Goal: Navigation & Orientation: Find specific page/section

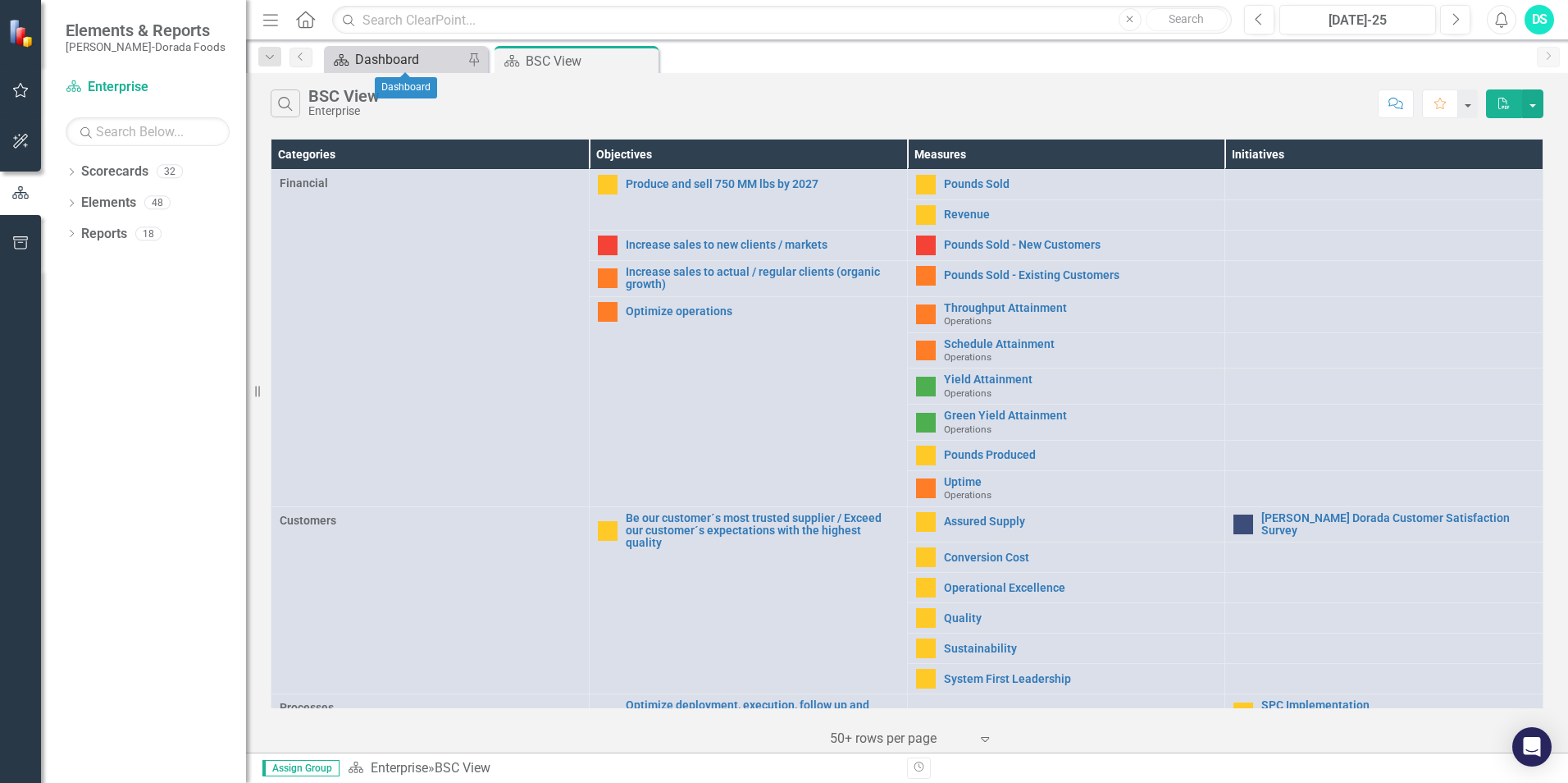
click at [412, 68] on div "Dashboard" at bounding box center [410, 59] width 108 height 20
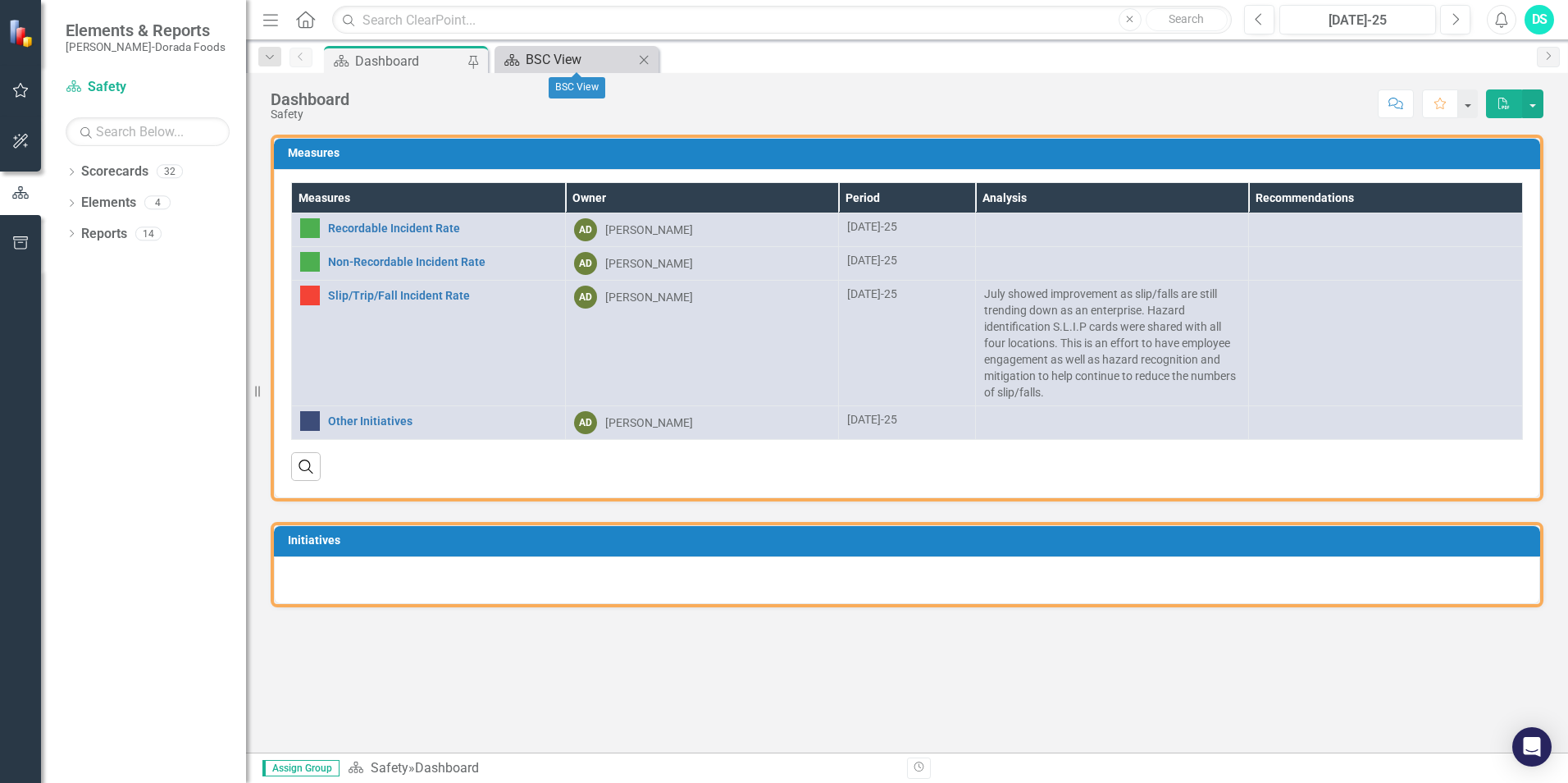
click at [611, 57] on div "BSC View" at bounding box center [580, 59] width 108 height 20
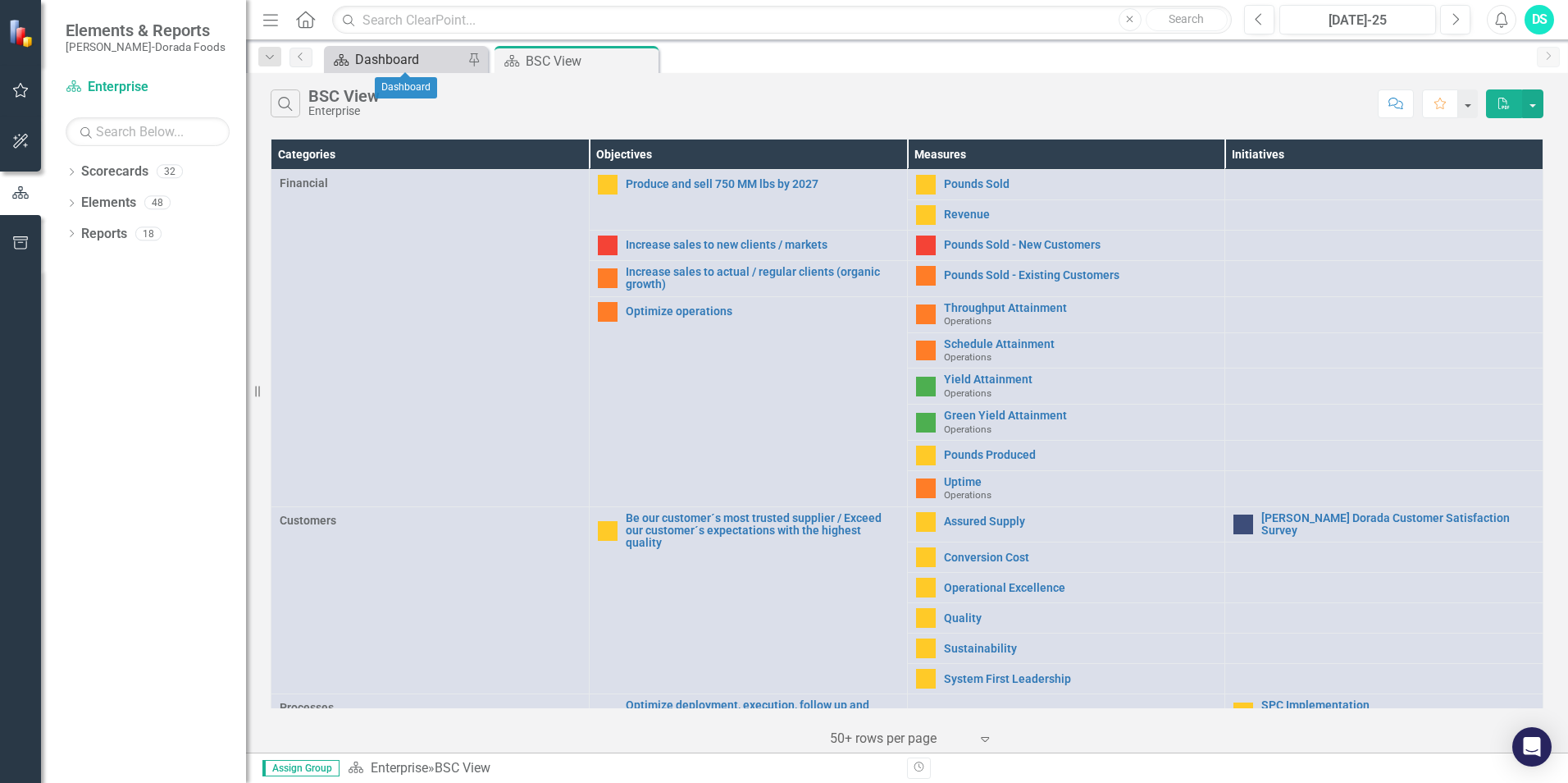
click at [438, 61] on div "Dashboard" at bounding box center [410, 59] width 108 height 20
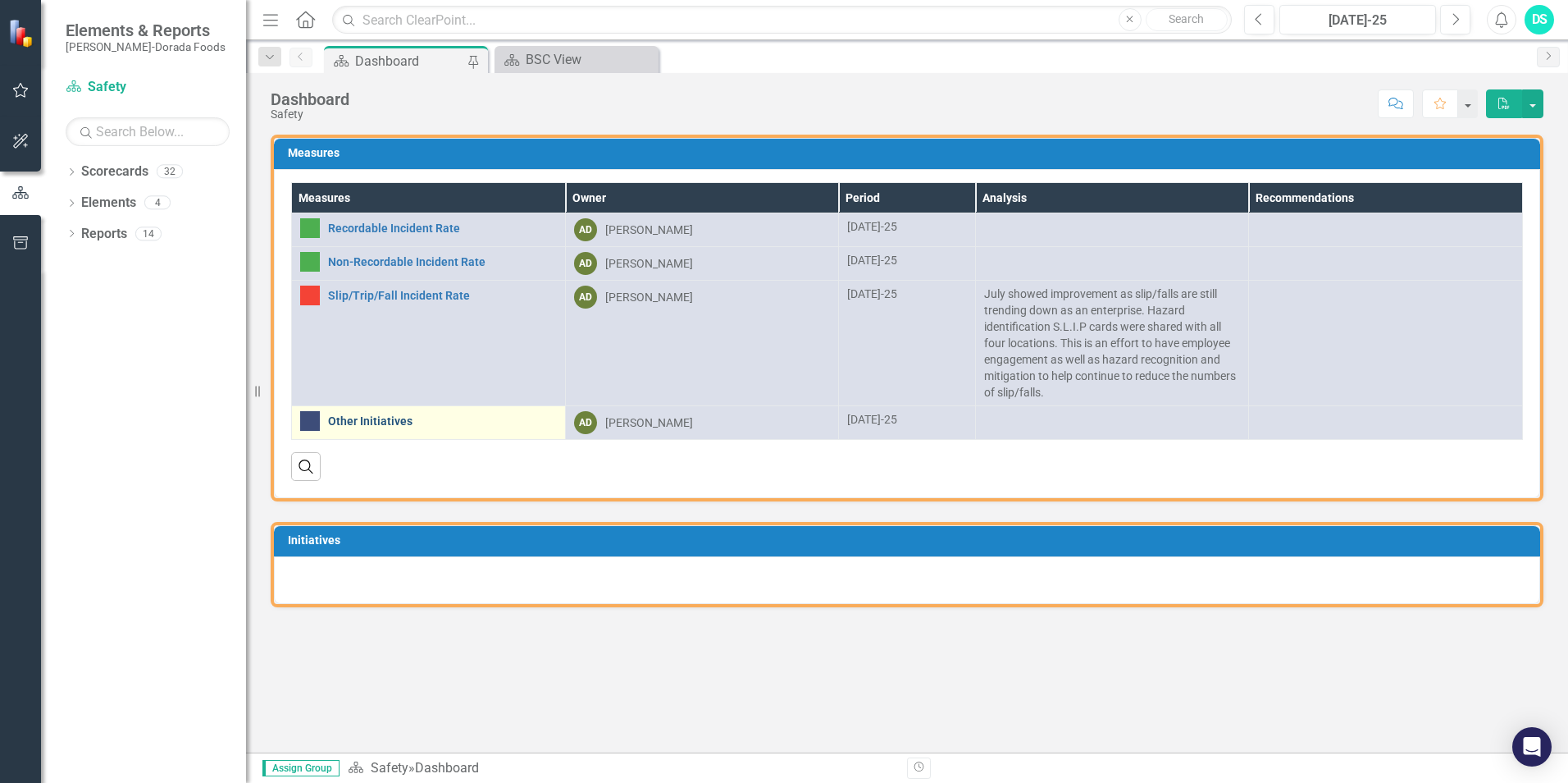
click at [371, 422] on link "Other Initiatives" at bounding box center [442, 421] width 229 height 13
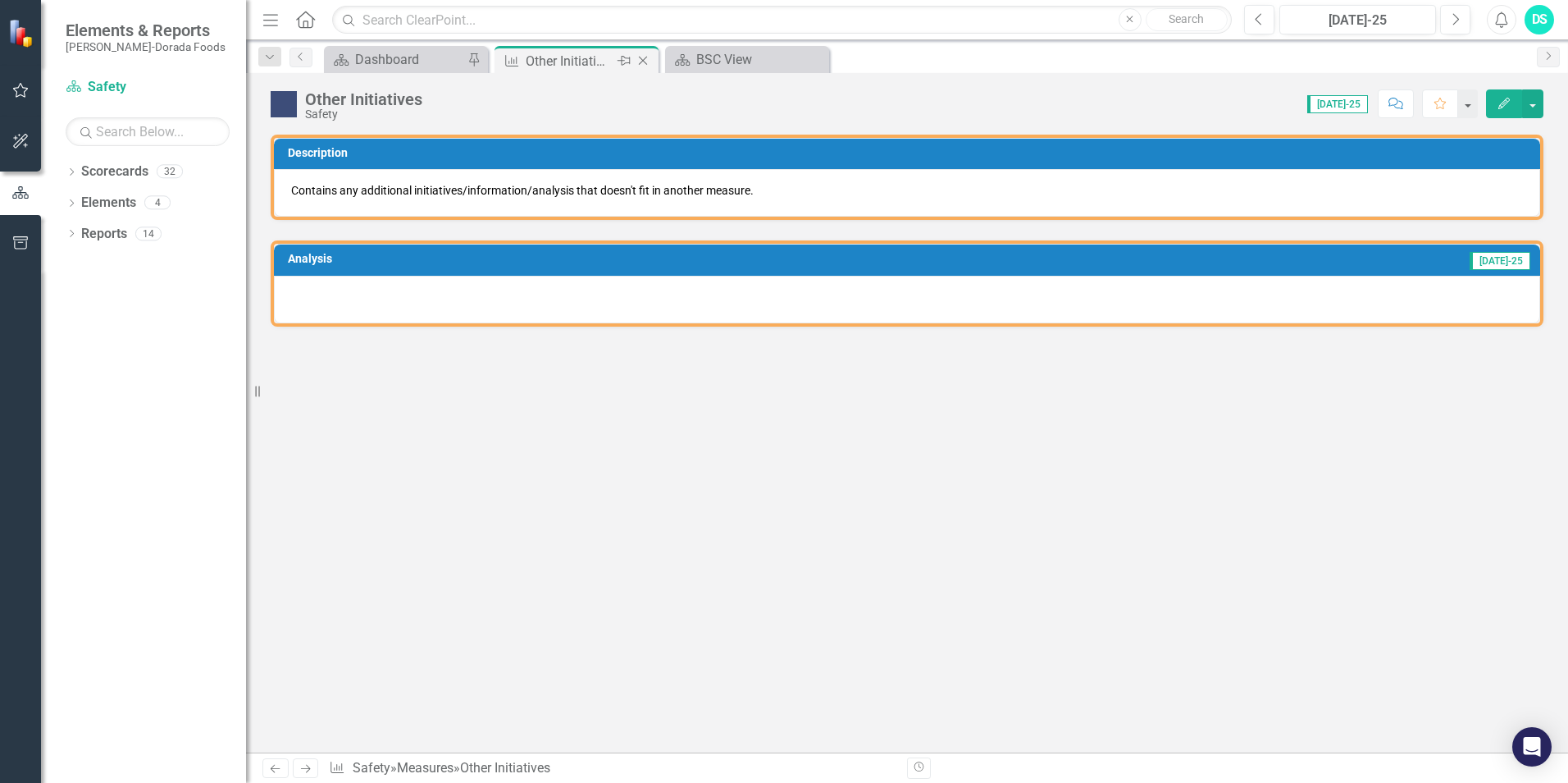
click at [644, 58] on icon "Close" at bounding box center [642, 61] width 16 height 14
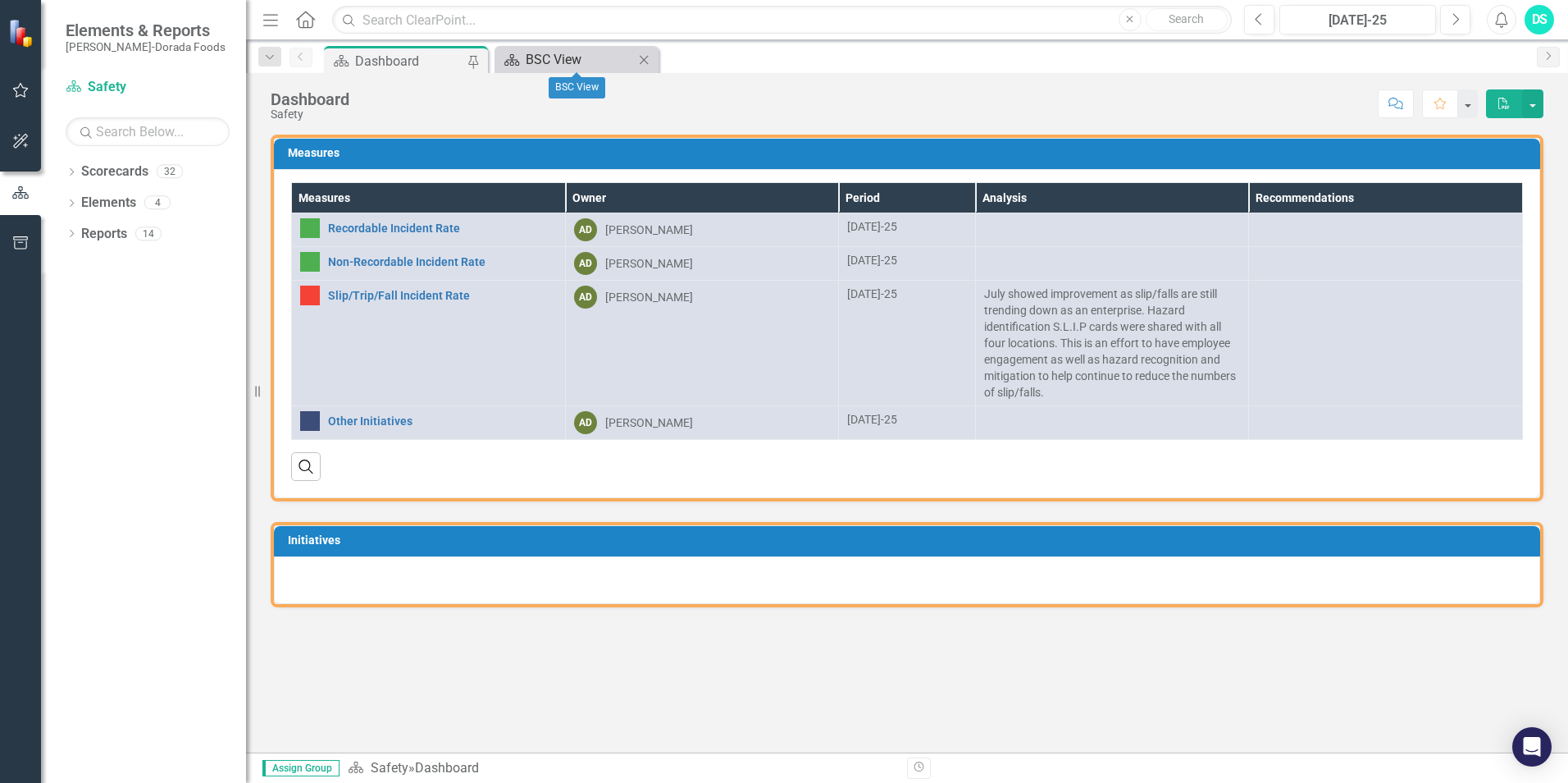
click at [524, 65] on link "Scorecard BSC View" at bounding box center [566, 59] width 135 height 20
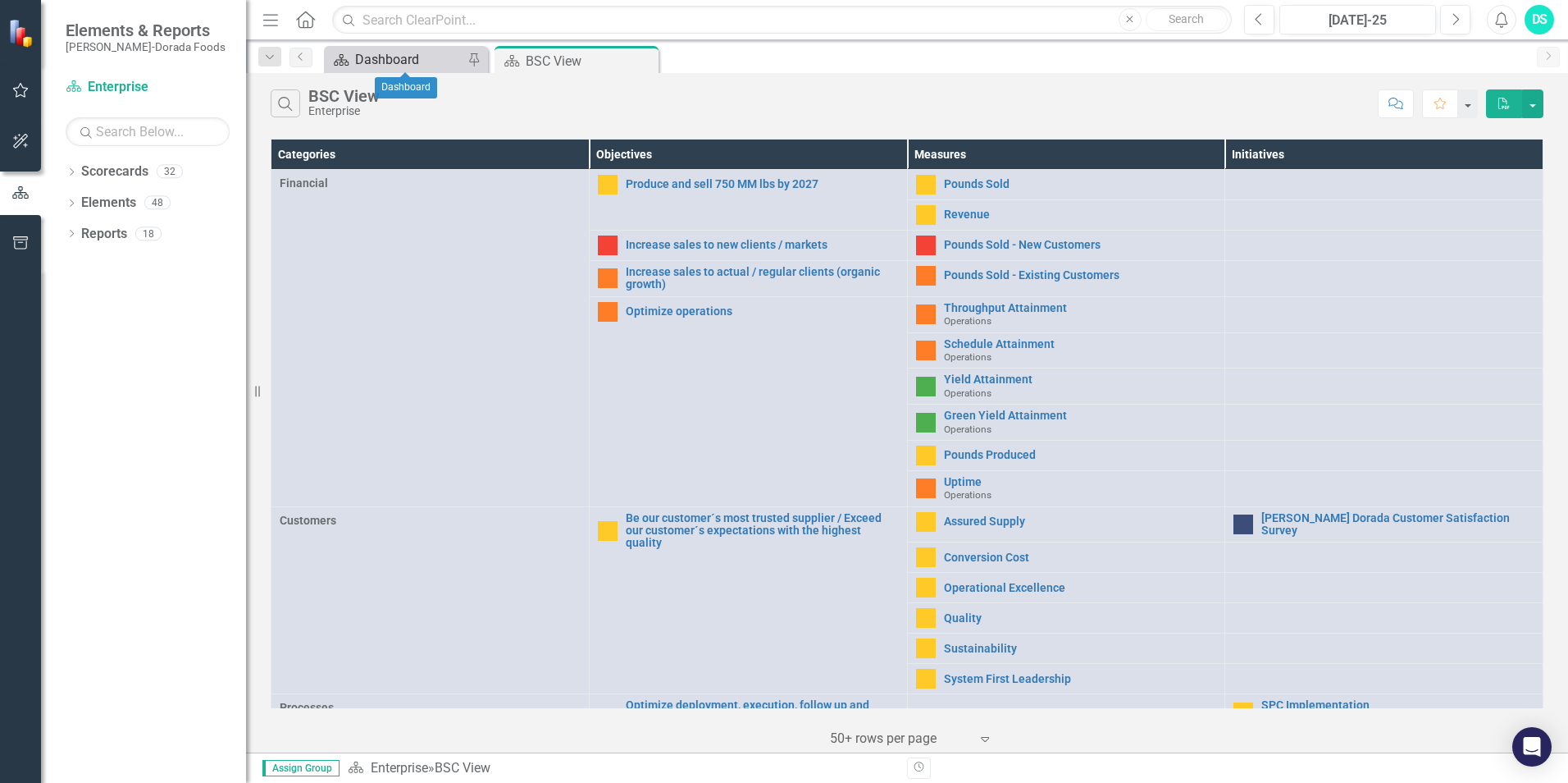
click at [353, 58] on link "Scorecard Dashboard" at bounding box center [396, 59] width 135 height 20
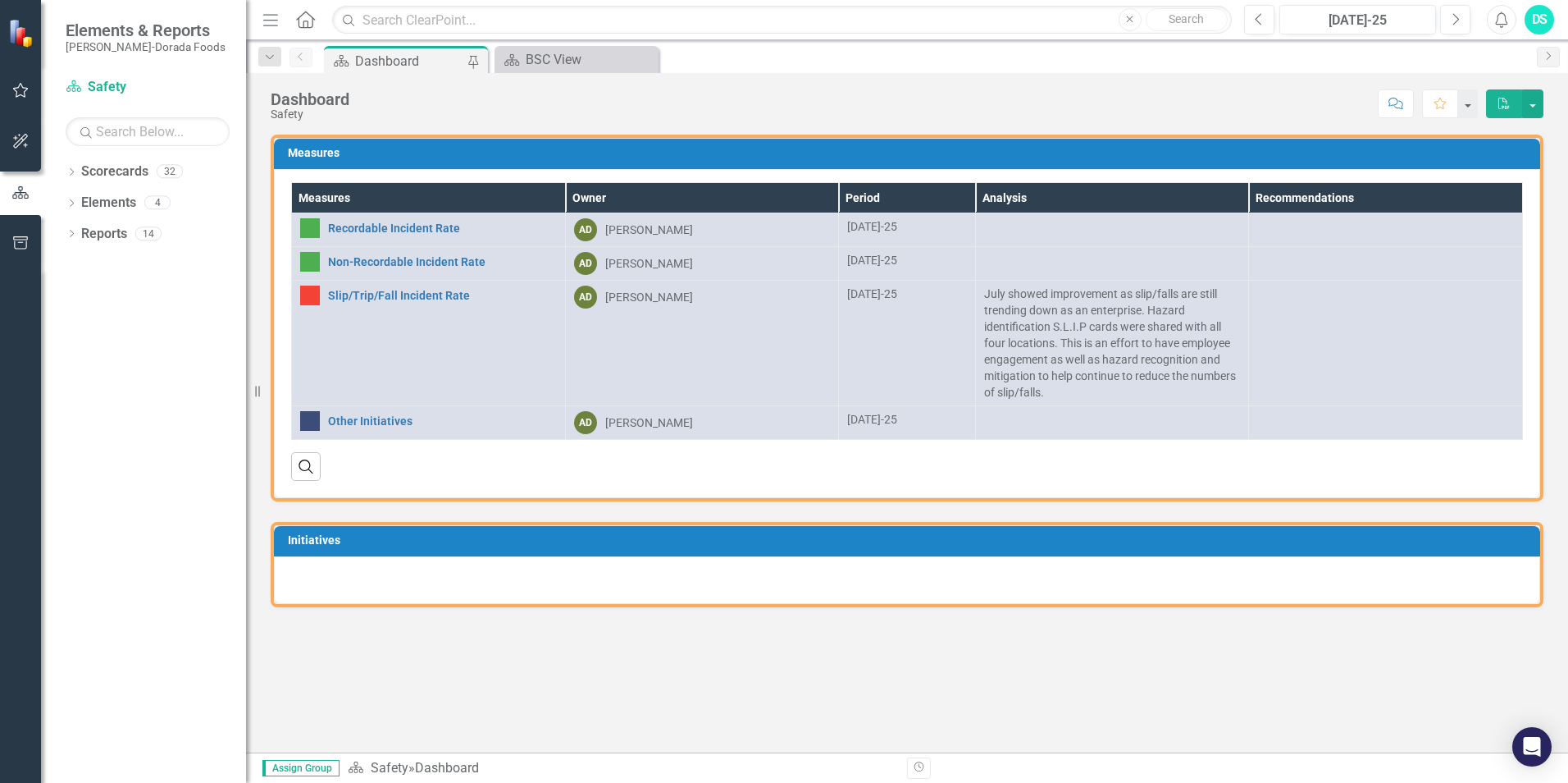
click at [521, 655] on div "Measures Measures Owner Period Analysis Recommendations Recordable Incident Rat…" at bounding box center [907, 443] width 1322 height 618
click at [153, 515] on div "Dropdown Scorecards 32 Dropdown Enterprise Dropdown OKC Beef - OKC Fresh Beef -…" at bounding box center [143, 471] width 205 height 624
